Goal: Task Accomplishment & Management: Use online tool/utility

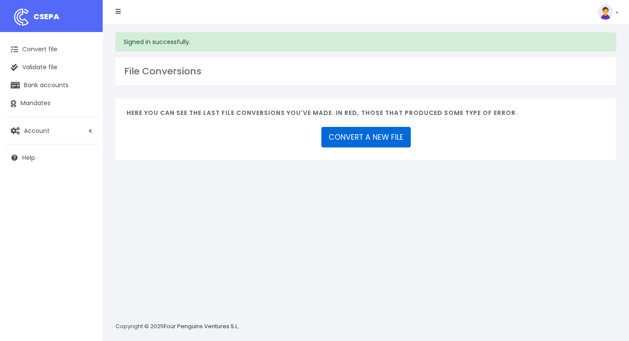
click at [335, 145] on link "CONVERT A NEW FILE" at bounding box center [365, 137] width 89 height 21
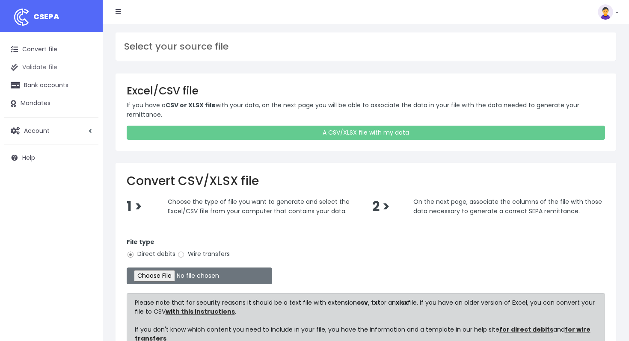
click at [36, 66] on link "Validate file" at bounding box center [51, 68] width 94 height 18
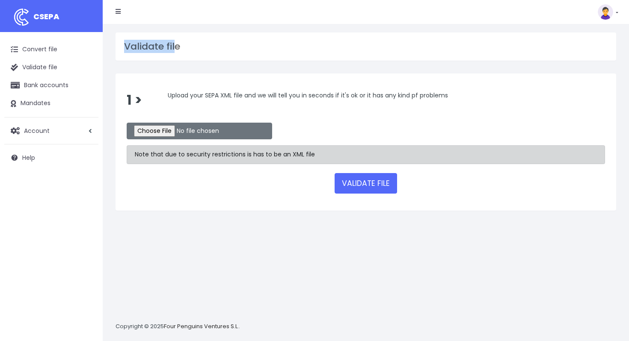
drag, startPoint x: 174, startPoint y: 47, endPoint x: 117, endPoint y: 40, distance: 57.8
click at [117, 40] on div "Validate file" at bounding box center [366, 47] width 501 height 28
click at [122, 44] on div "Validate file" at bounding box center [366, 47] width 501 height 28
drag, startPoint x: 124, startPoint y: 45, endPoint x: 210, endPoint y: 46, distance: 86.0
click at [210, 46] on div "Validate file" at bounding box center [366, 47] width 501 height 28
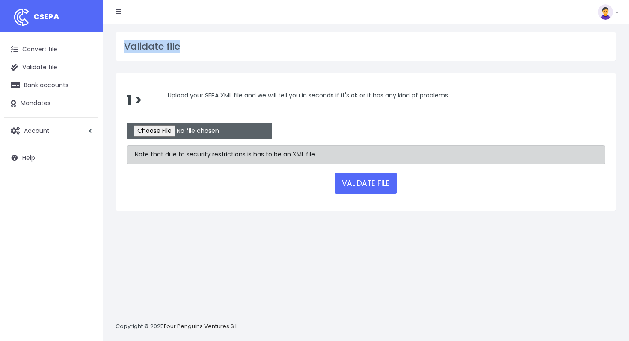
click at [148, 125] on input "file" at bounding box center [199, 131] width 145 height 17
type input "C:\fakepath\S202SCTTVBAATWWXXXA05993.xml"
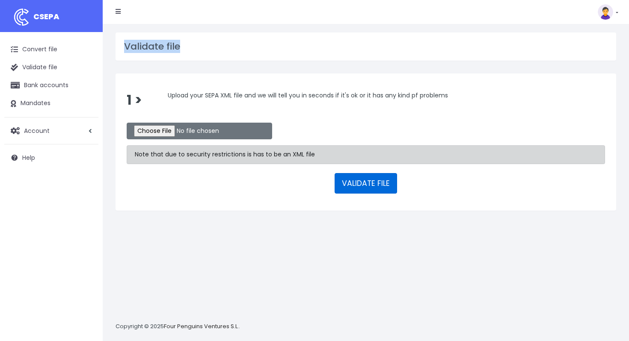
click at [356, 186] on button "VALIDATE FILE" at bounding box center [366, 183] width 62 height 21
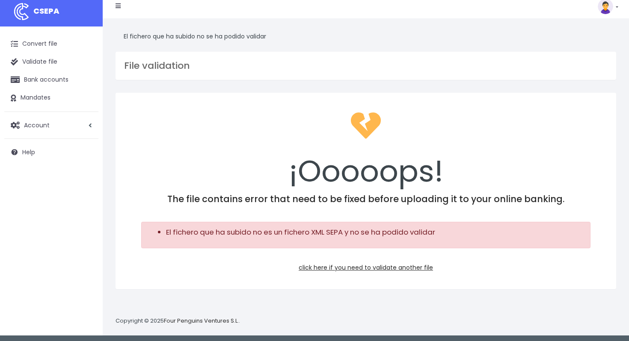
scroll to position [8, 0]
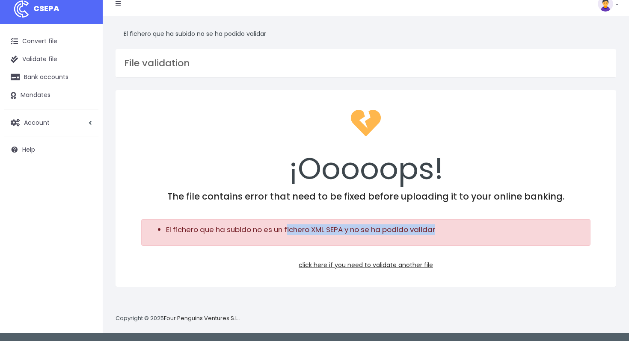
drag, startPoint x: 287, startPoint y: 231, endPoint x: 454, endPoint y: 230, distance: 167.3
click at [454, 230] on li "El fichero que ha subido no es un fichero XML SEPA y no se ha podido validar" at bounding box center [374, 230] width 417 height 11
click at [181, 61] on h3 "File validation" at bounding box center [365, 63] width 483 height 11
click at [377, 267] on link "click here if you need to validate another file" at bounding box center [366, 265] width 134 height 9
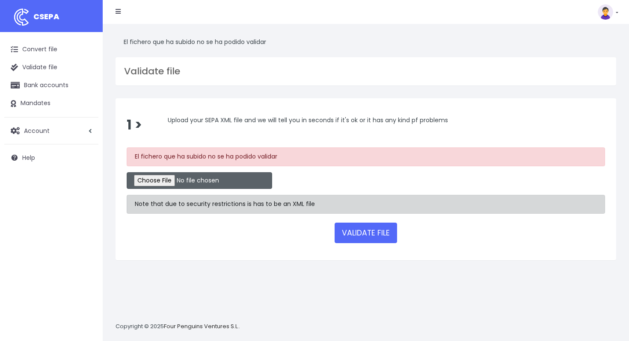
click at [162, 181] on input "file" at bounding box center [199, 180] width 145 height 17
type input "C:\fakepath\S202SCTTVBAATWWXXXA05993.xml"
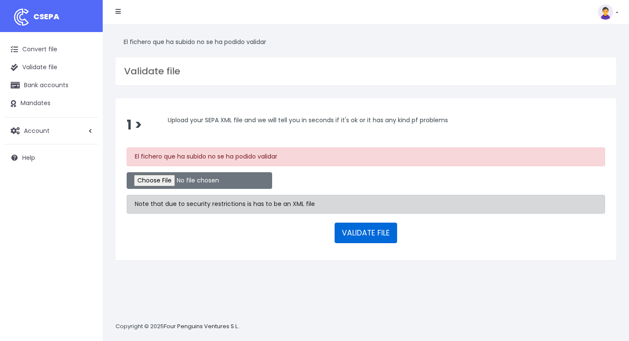
click at [366, 240] on button "VALIDATE FILE" at bounding box center [366, 233] width 62 height 21
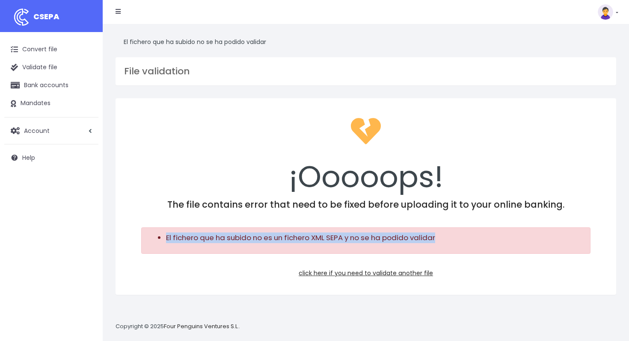
drag, startPoint x: 167, startPoint y: 237, endPoint x: 447, endPoint y: 238, distance: 279.4
click at [447, 238] on li "El fichero que ha subido no es un fichero XML SEPA y no se ha podido validar" at bounding box center [374, 238] width 417 height 11
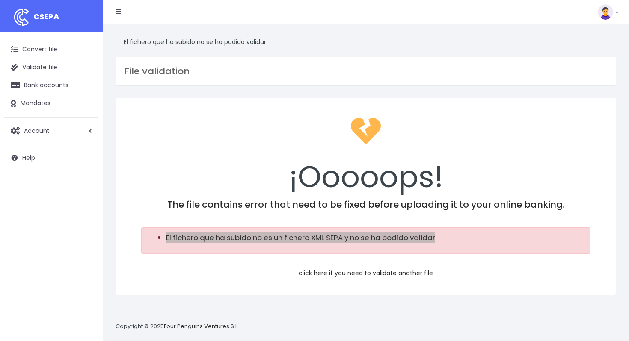
scroll to position [8, 0]
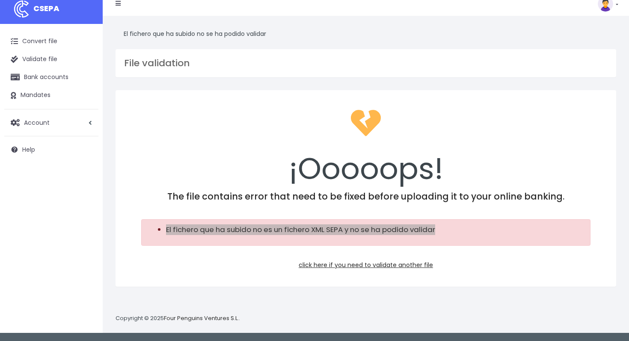
drag, startPoint x: 247, startPoint y: 232, endPoint x: 191, endPoint y: 141, distance: 106.8
click at [191, 141] on div "¡Ooooops! The file contains error that need to be fixed before uploading it to …" at bounding box center [366, 188] width 501 height 197
click at [329, 263] on link "click here if you need to validate another file" at bounding box center [366, 265] width 134 height 9
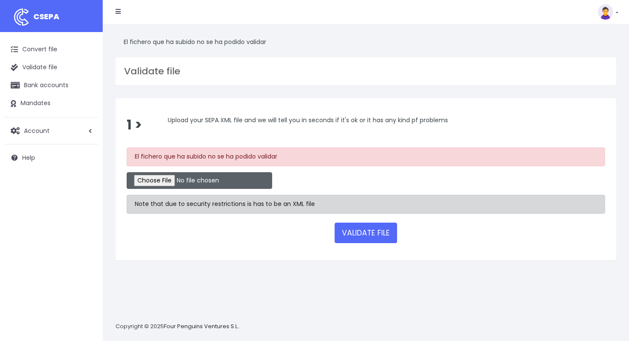
click at [152, 177] on input "file" at bounding box center [199, 180] width 145 height 17
type input "C:\fakepath\42830C5A2FCED1E-000000000000005F"
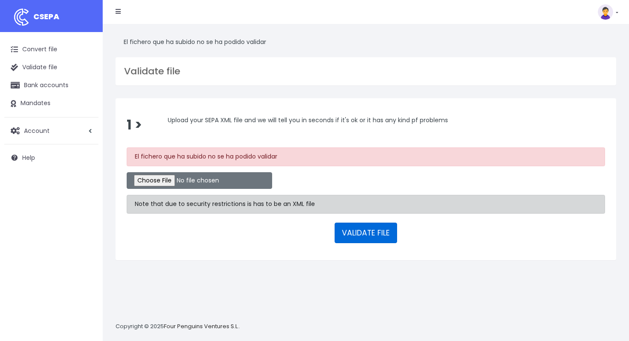
click at [358, 237] on button "VALIDATE FILE" at bounding box center [366, 233] width 62 height 21
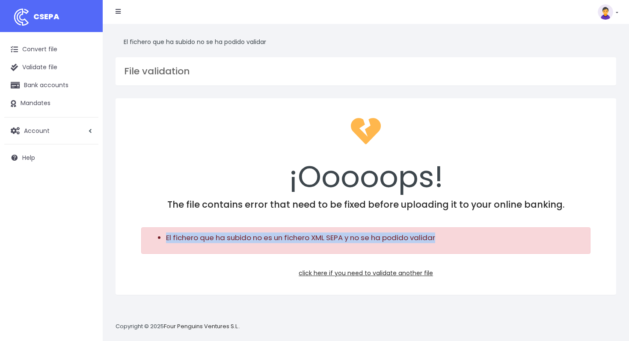
drag, startPoint x: 448, startPoint y: 237, endPoint x: 155, endPoint y: 239, distance: 293.5
click at [155, 239] on ul "El fichero que ha subido no es un fichero XML SEPA y no se ha podido validar" at bounding box center [366, 238] width 434 height 11
copy li "El fichero que ha subido no es un fichero XML SEPA y no se ha podido validar"
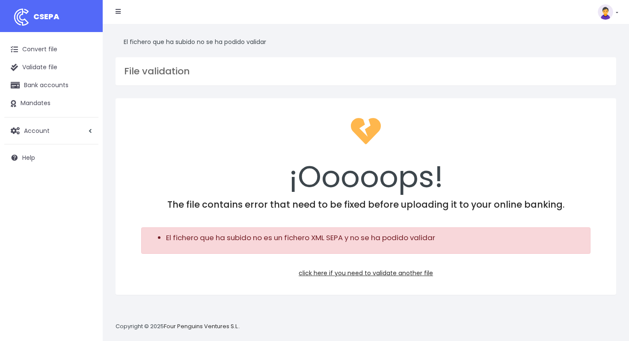
click at [257, 198] on div "¡Ooooops!" at bounding box center [366, 155] width 478 height 90
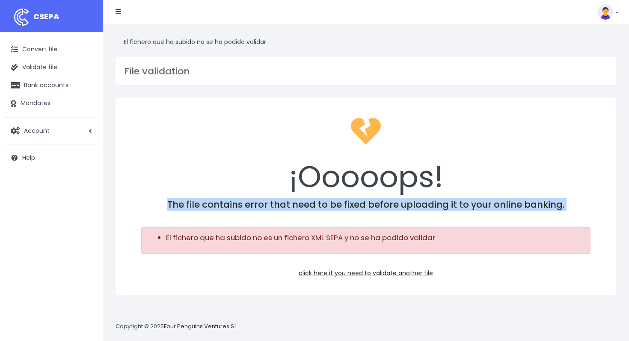
drag, startPoint x: 172, startPoint y: 205, endPoint x: 311, endPoint y: 222, distance: 141.0
click at [311, 222] on div "¡Ooooops! The file contains error that need to be fixed before uploading it to …" at bounding box center [366, 196] width 501 height 197
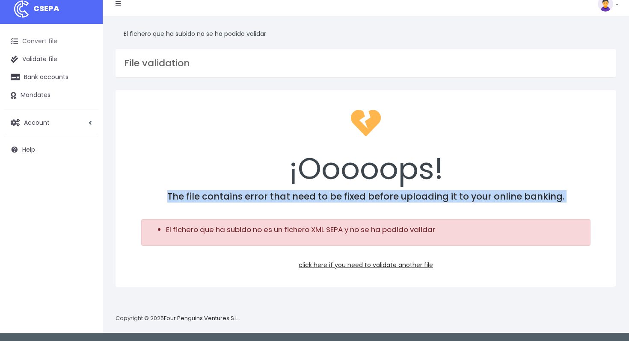
click at [50, 42] on link "Convert file" at bounding box center [51, 42] width 94 height 18
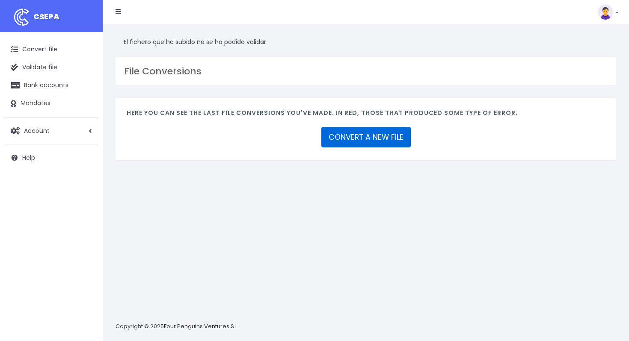
click at [338, 135] on link "CONVERT A NEW FILE" at bounding box center [365, 137] width 89 height 21
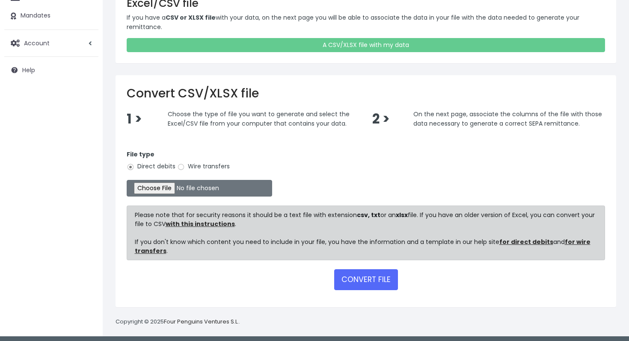
scroll to position [91, 0]
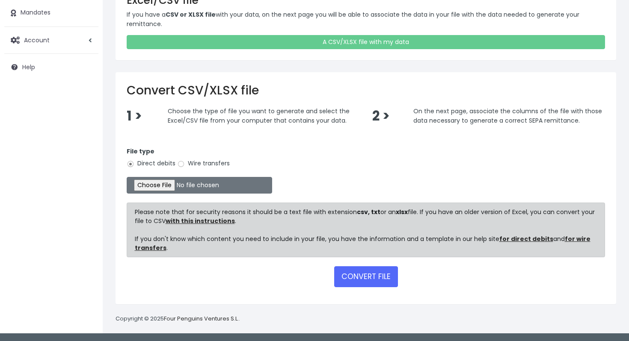
click at [209, 163] on label "Wire transfers" at bounding box center [203, 163] width 53 height 9
click at [185, 163] on input "Wire transfers" at bounding box center [181, 164] width 8 height 8
radio input "true"
click at [166, 186] on input "file" at bounding box center [199, 185] width 145 height 17
type input "C:\fakepath\42830C5A2FCED1E-000000000000005F"
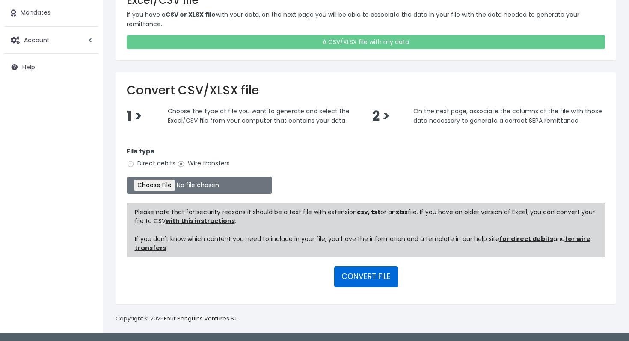
click at [357, 279] on button "CONVERT FILE" at bounding box center [366, 277] width 64 height 21
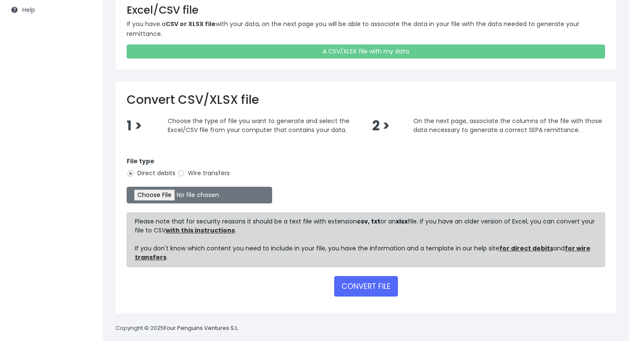
scroll to position [158, 0]
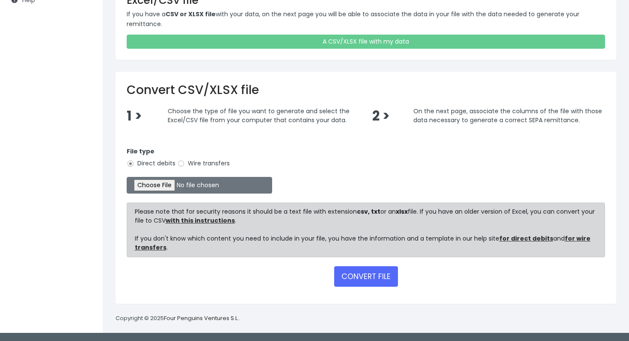
click at [204, 165] on label "Wire transfers" at bounding box center [203, 163] width 53 height 9
click at [185, 165] on input "Wire transfers" at bounding box center [181, 164] width 8 height 8
radio input "true"
click at [170, 187] on input "file" at bounding box center [199, 185] width 145 height 17
type input "C:\fakepath\42830C5A2FCED1E-000000000000005F"
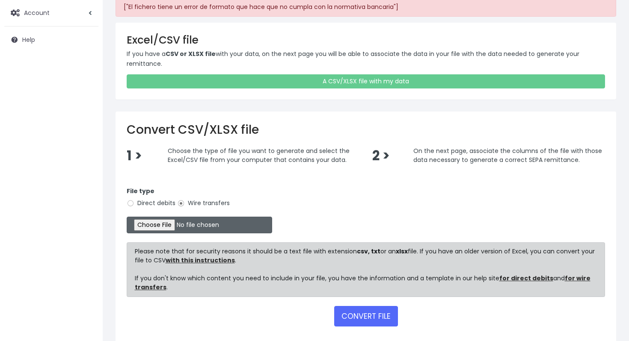
scroll to position [0, 0]
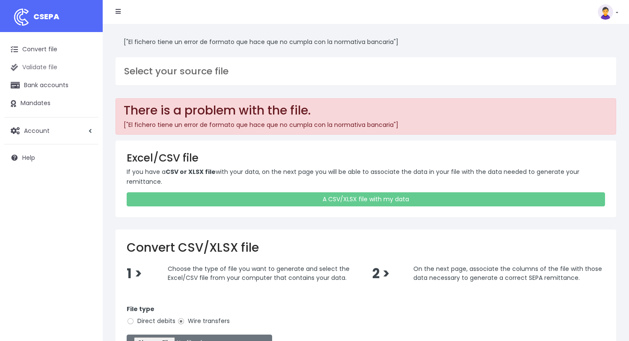
click at [35, 68] on link "Validate file" at bounding box center [51, 68] width 94 height 18
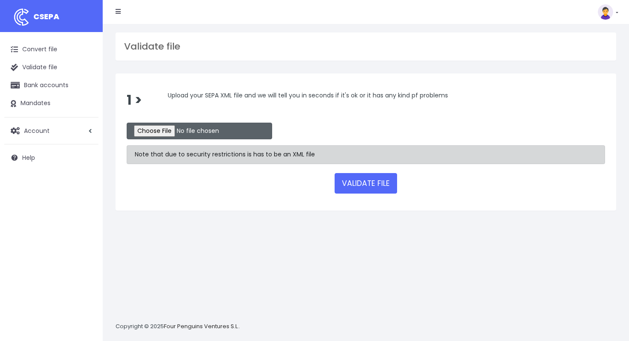
click at [165, 126] on input "file" at bounding box center [199, 131] width 145 height 17
type input "C:\fakepath\42830C5A2FCED1E-000000000000005F.xml"
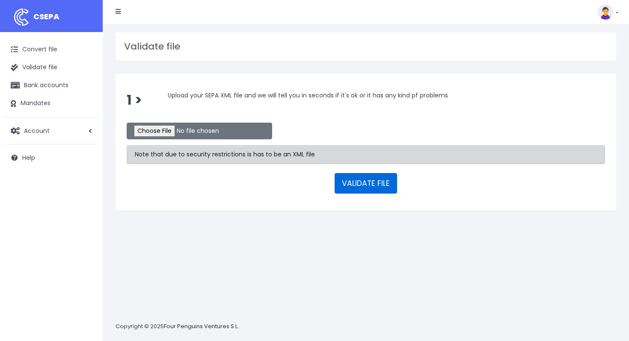
click at [359, 184] on button "VALIDATE FILE" at bounding box center [366, 183] width 62 height 21
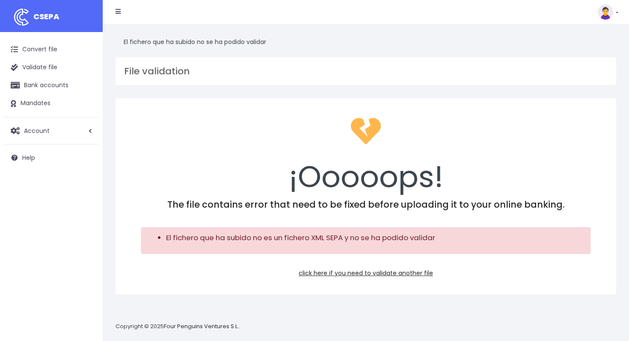
scroll to position [8, 0]
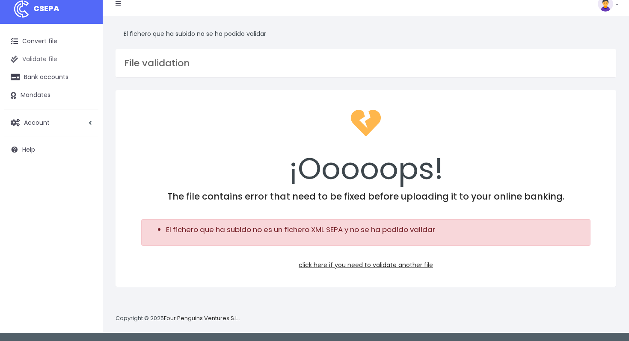
click at [47, 58] on link "Validate file" at bounding box center [51, 59] width 94 height 18
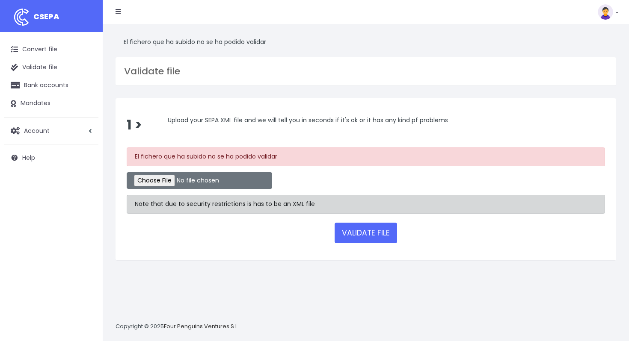
scroll to position [8, 0]
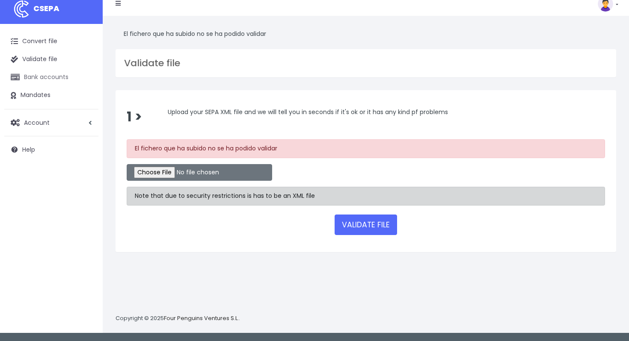
click at [55, 82] on link "Bank accounts" at bounding box center [51, 77] width 94 height 18
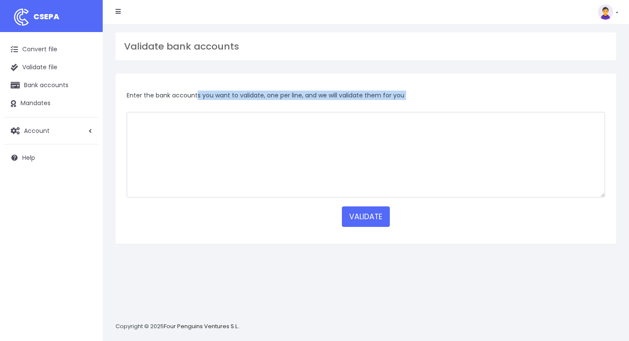
drag, startPoint x: 130, startPoint y: 99, endPoint x: 189, endPoint y: 113, distance: 60.3
click at [189, 113] on div "Enter the bank accounts you want to validate, one per line, and we will validat…" at bounding box center [366, 159] width 501 height 171
click at [39, 107] on link "Mandates" at bounding box center [51, 104] width 94 height 18
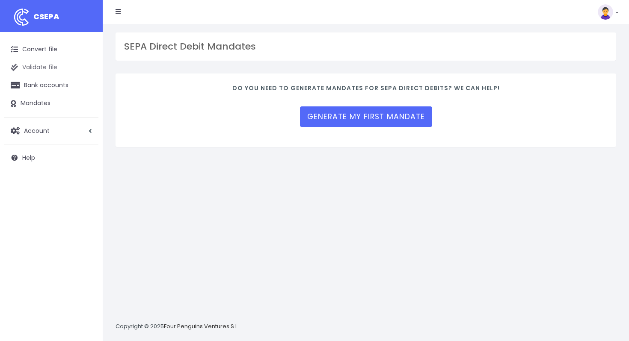
click at [43, 70] on link "Validate file" at bounding box center [51, 68] width 94 height 18
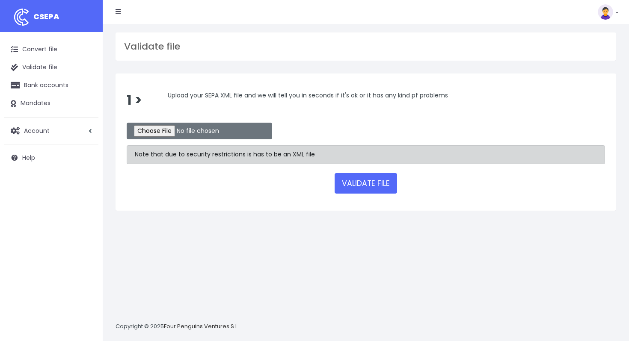
drag, startPoint x: 197, startPoint y: 91, endPoint x: 261, endPoint y: 107, distance: 65.3
click at [261, 108] on div "Upload your SEPA XML file and we will tell you in seconds if it's ok or it has …" at bounding box center [386, 101] width 450 height 20
click at [263, 117] on div "1 > Upload your SEPA XML file and we will tell you in seconds if it's ok or it …" at bounding box center [365, 107] width 491 height 32
click at [159, 133] on input "file" at bounding box center [199, 131] width 145 height 17
type input "C:\fakepath\sepa.xml"
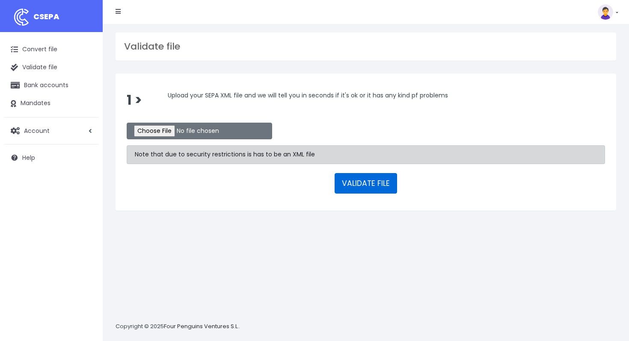
click at [371, 188] on button "VALIDATE FILE" at bounding box center [366, 183] width 62 height 21
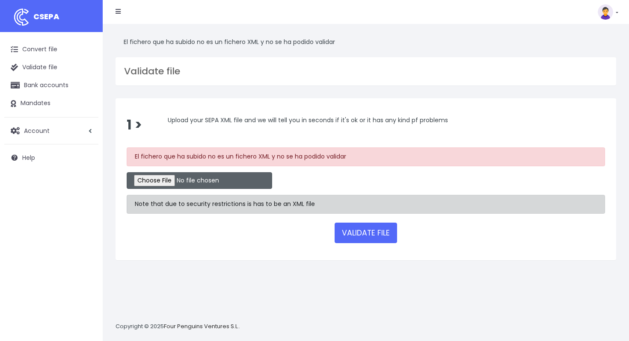
click at [151, 178] on input "file" at bounding box center [199, 180] width 145 height 17
type input "C:\fakepath\sepa.xml"
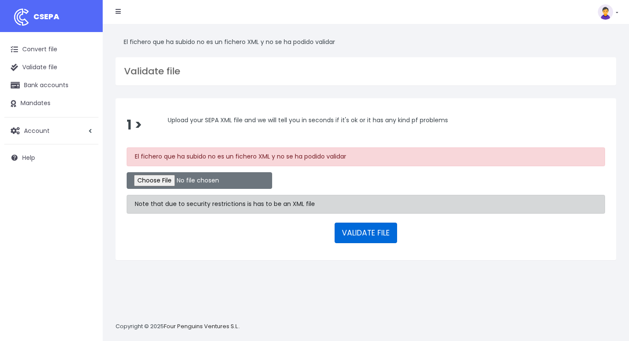
click at [354, 239] on button "VALIDATE FILE" at bounding box center [366, 233] width 62 height 21
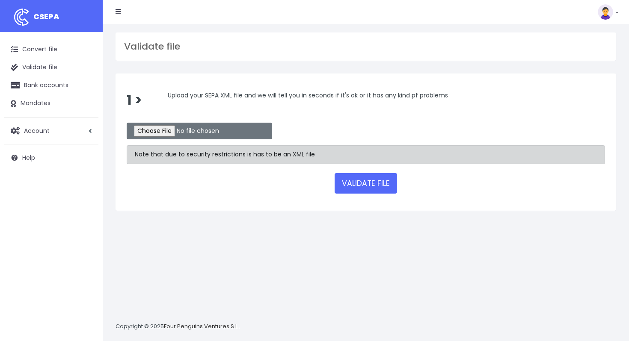
scroll to position [8, 0]
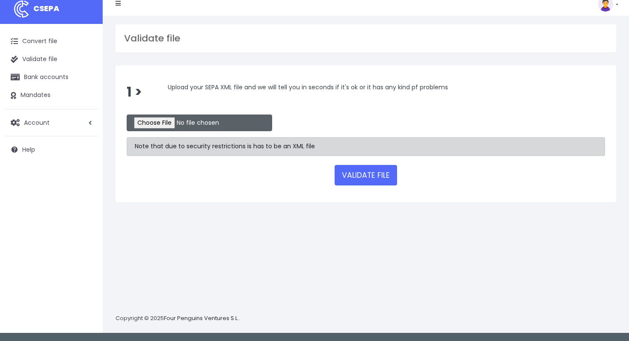
click at [154, 123] on input "file" at bounding box center [199, 123] width 145 height 17
type input "C:\fakepath\S202SCTTVBAATWWXXXA05994.xml"
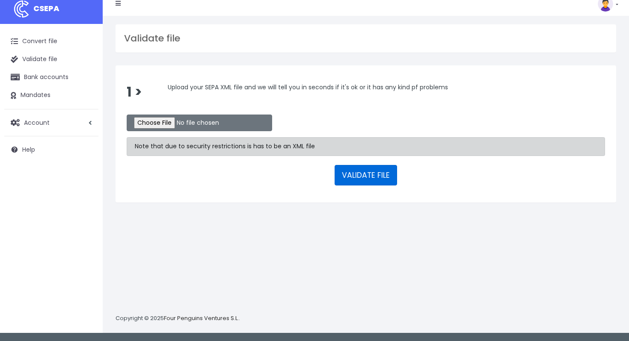
click at [362, 175] on button "VALIDATE FILE" at bounding box center [366, 175] width 62 height 21
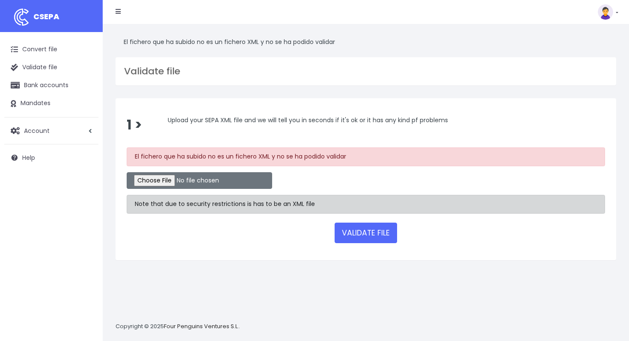
drag, startPoint x: 348, startPoint y: 156, endPoint x: 159, endPoint y: 147, distance: 189.7
click at [159, 148] on div "El fichero que ha subido no es un fichero XML y no se ha podido validar" at bounding box center [366, 157] width 478 height 19
copy div "El fichero que ha subido no es un fichero XML y no se ha podido validar"
click at [355, 175] on div at bounding box center [366, 180] width 478 height 17
